Goal: Navigation & Orientation: Find specific page/section

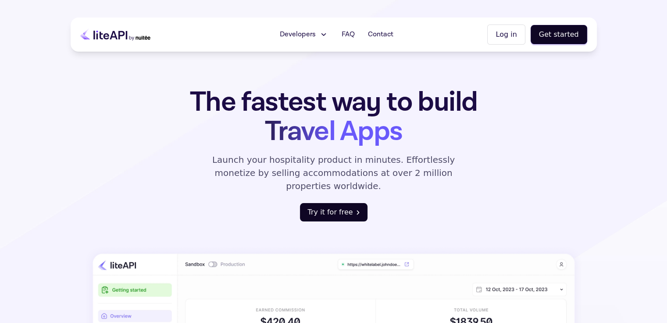
click at [321, 203] on button "Try it for free" at bounding box center [334, 212] width 68 height 18
click at [322, 35] on icon at bounding box center [323, 34] width 9 height 9
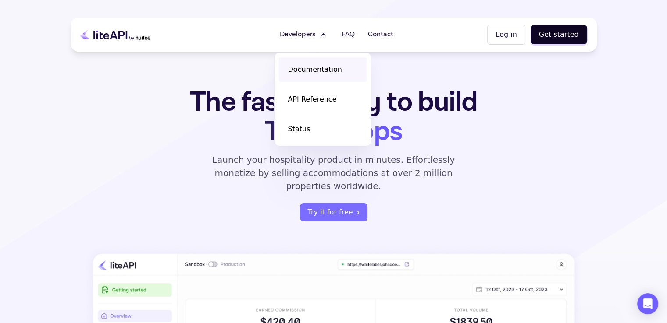
click at [319, 64] on link "Documentation" at bounding box center [323, 69] width 88 height 25
click at [518, 40] on button "Log in" at bounding box center [506, 35] width 38 height 20
